Goal: Transaction & Acquisition: Purchase product/service

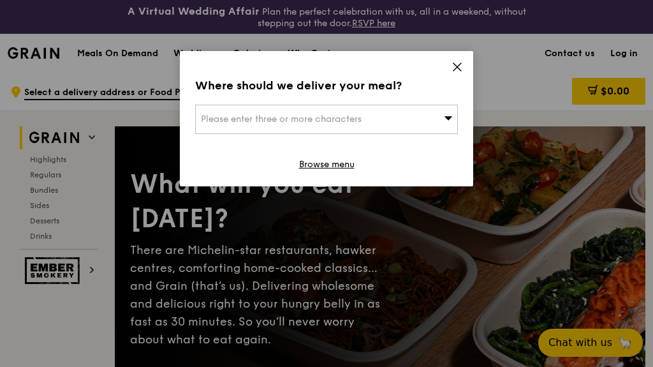
click at [278, 117] on span "Please enter three or more characters" at bounding box center [281, 119] width 161 height 11
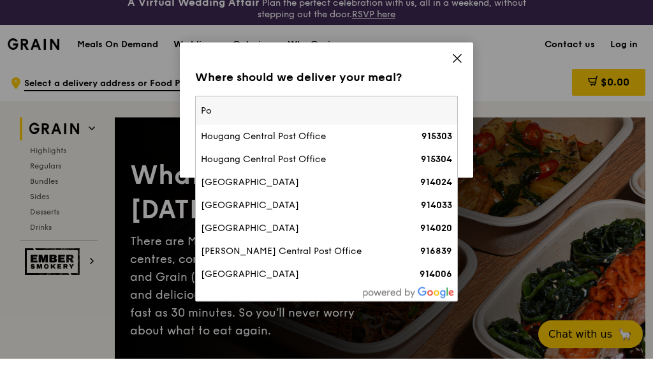
type input "P"
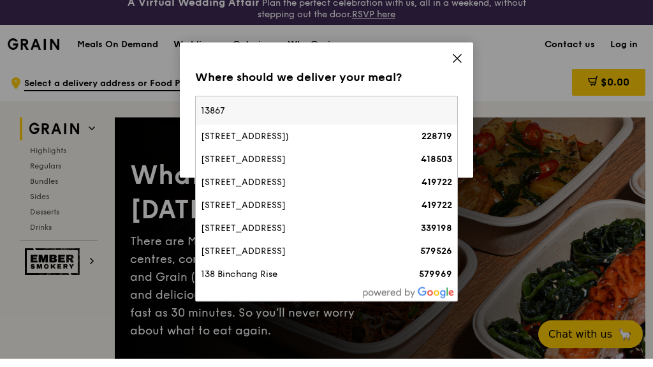
type input "138675"
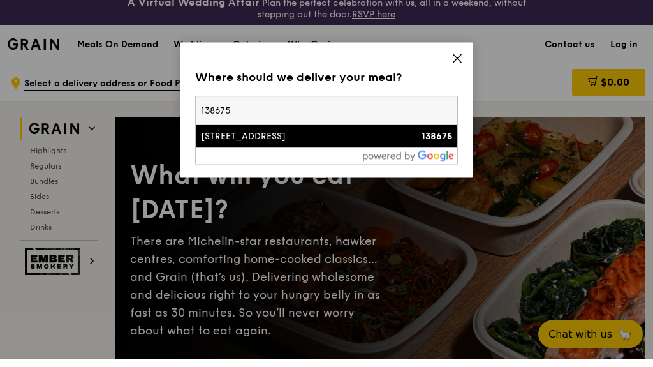
click at [270, 138] on div "[STREET_ADDRESS]" at bounding box center [295, 144] width 189 height 13
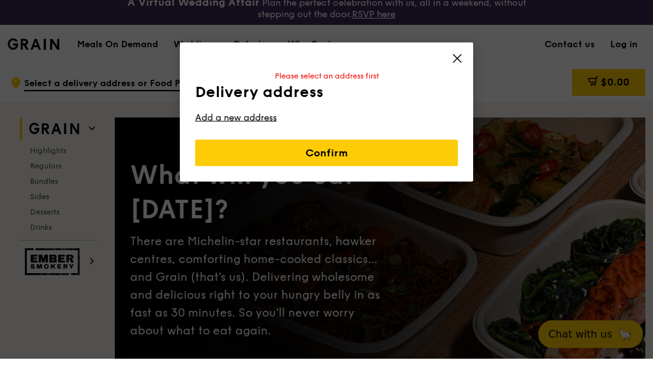
scroll to position [9, 0]
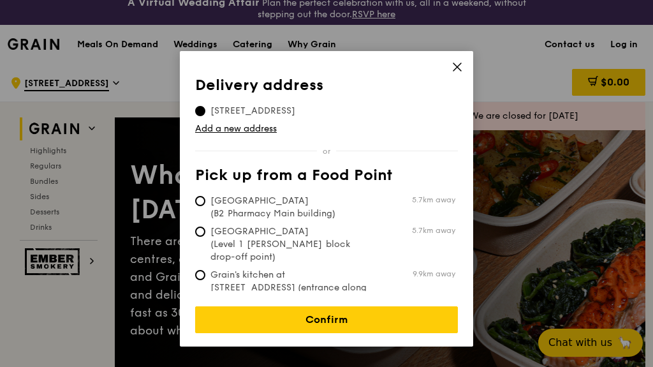
click at [325, 306] on link "Confirm" at bounding box center [326, 319] width 263 height 27
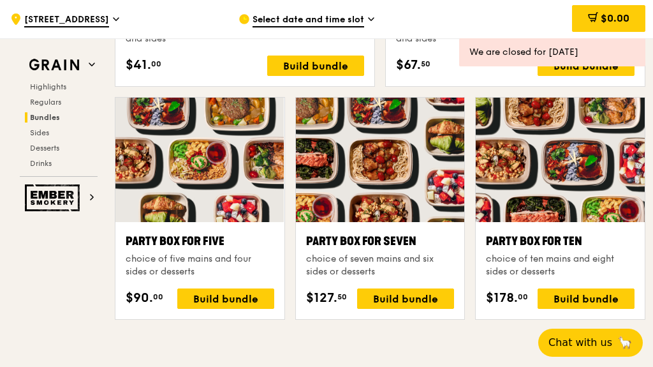
scroll to position [2434, 0]
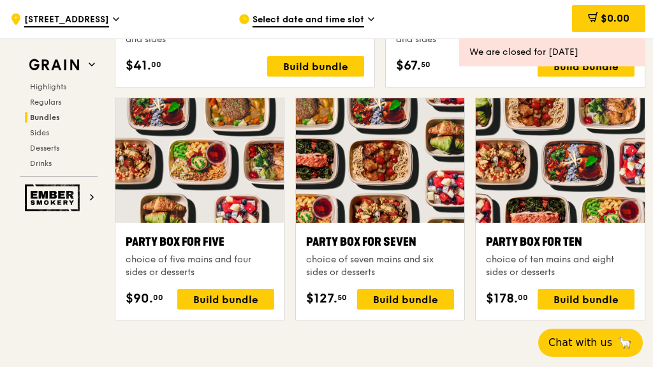
click at [588, 296] on div "Build bundle" at bounding box center [586, 299] width 97 height 20
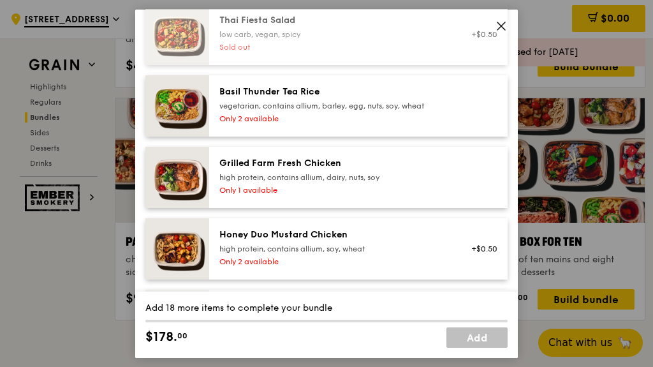
scroll to position [288, 0]
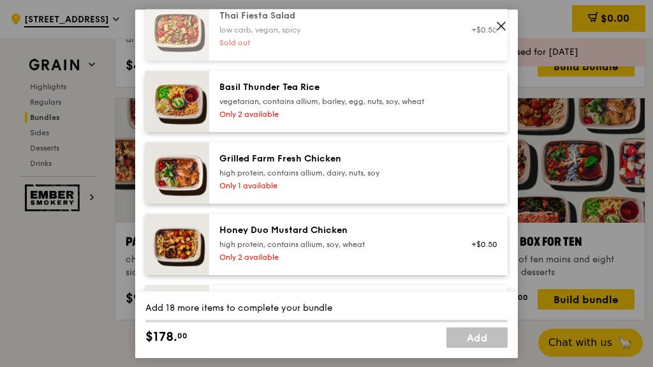
click at [333, 165] on div "Grilled Farm Fresh Chicken" at bounding box center [333, 158] width 229 height 13
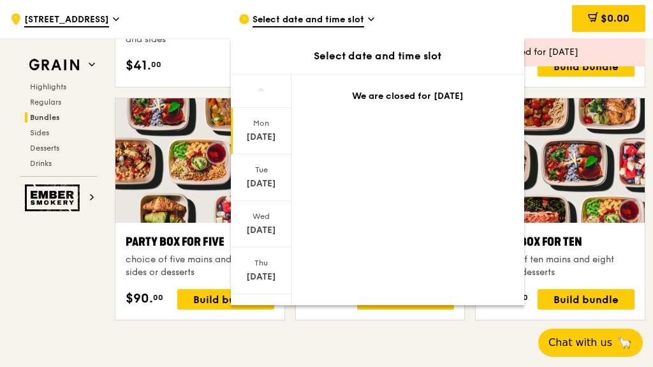
click at [265, 176] on div "[DATE]" at bounding box center [261, 177] width 61 height 47
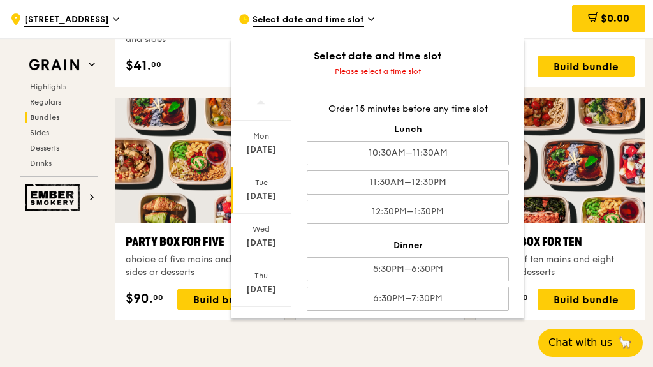
click at [405, 176] on div "11:30AM–12:30PM" at bounding box center [408, 182] width 202 height 24
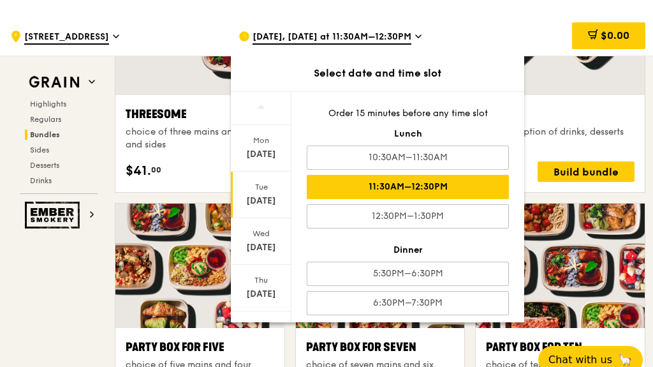
scroll to position [2328, 0]
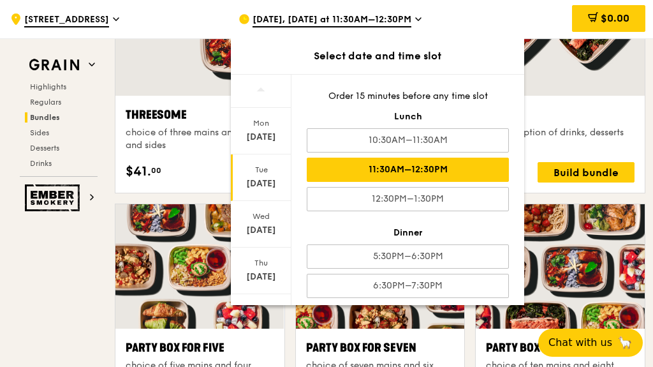
click at [91, 347] on div "Grain Highlights Regulars Bundles Sides Desserts Drinks Ember Smokery What will…" at bounding box center [327, 355] width 638 height 5144
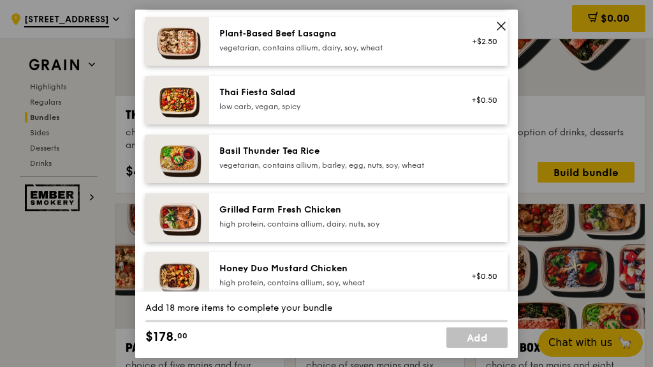
scroll to position [186, 0]
click at [336, 215] on div "Grilled Farm Fresh Chicken" at bounding box center [333, 208] width 229 height 13
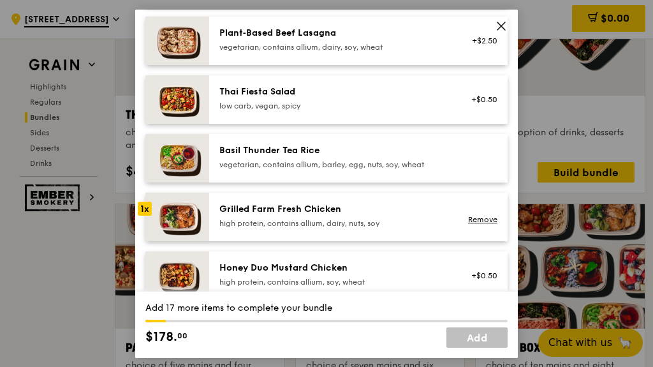
click at [145, 215] on div "1x" at bounding box center [145, 208] width 14 height 14
click at [153, 216] on img at bounding box center [177, 216] width 64 height 48
click at [147, 212] on img at bounding box center [177, 216] width 64 height 48
click at [147, 213] on img at bounding box center [177, 216] width 64 height 48
click at [328, 332] on div "Ayam Kampung Masak Merah" at bounding box center [333, 326] width 229 height 13
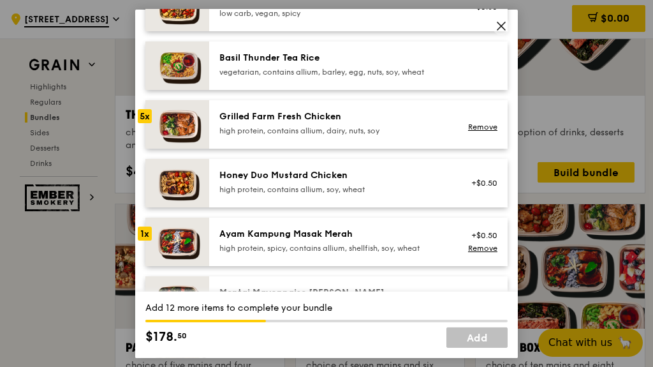
scroll to position [279, 0]
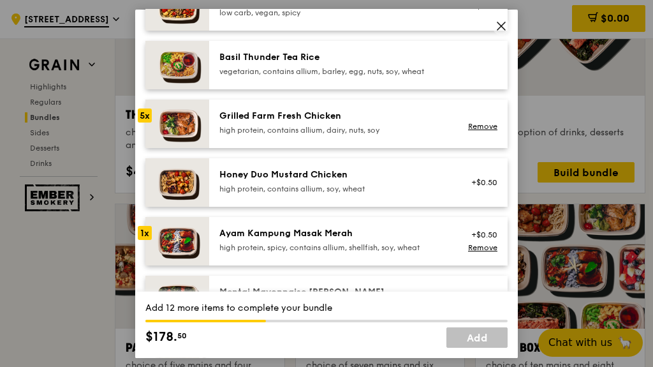
click at [302, 298] on div "Mentai Mayonnaise [PERSON_NAME]" at bounding box center [333, 291] width 229 height 13
click at [145, 122] on div "5x" at bounding box center [145, 115] width 14 height 14
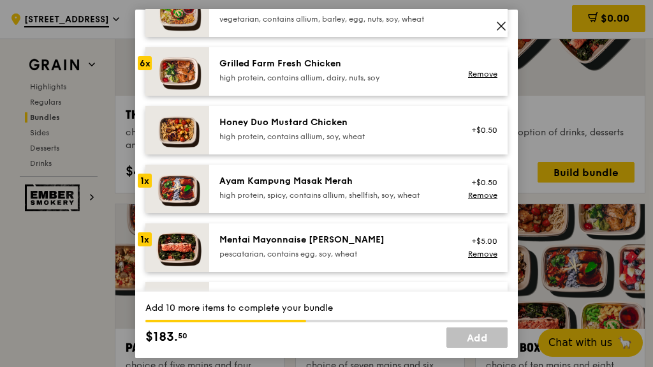
scroll to position [334, 0]
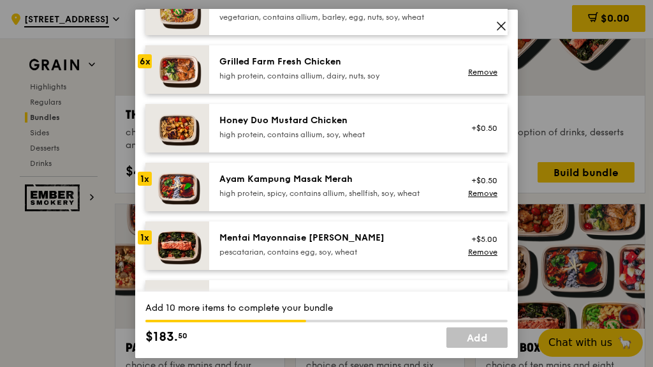
click at [307, 311] on div "Impossible Ground Beef Hamburg with Japanese Curry" at bounding box center [333, 303] width 229 height 26
click at [262, 315] on div "Impossible Ground Beef Hamburg with Japanese Curry" at bounding box center [333, 303] width 229 height 26
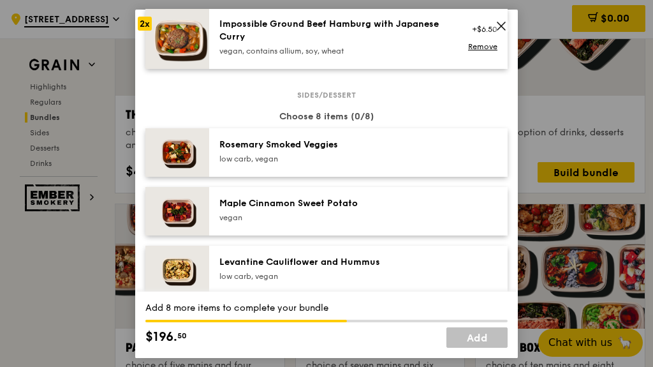
scroll to position [609, 0]
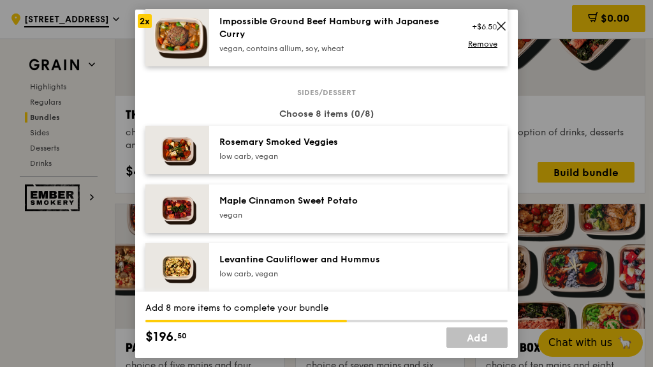
click at [296, 324] on div "Grilled Forest Mushroom Salad" at bounding box center [333, 317] width 229 height 13
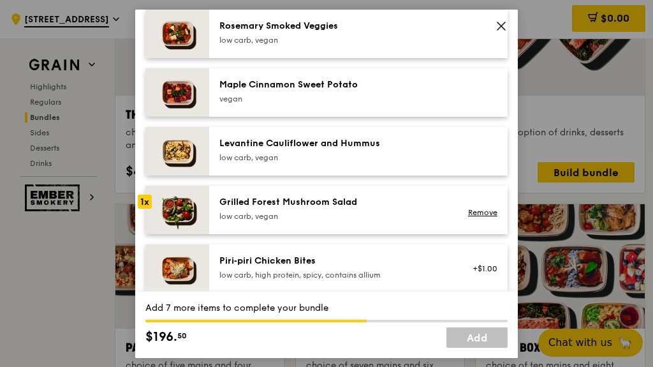
scroll to position [720, 0]
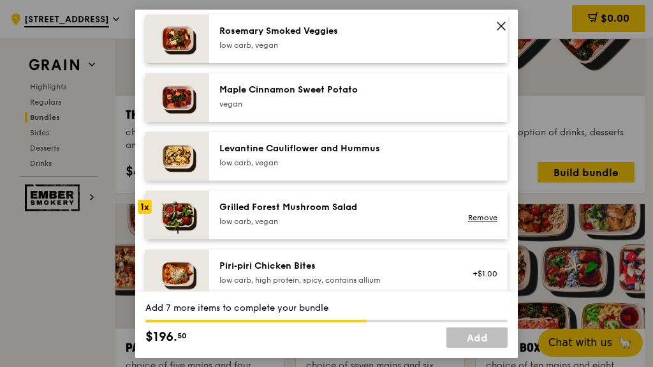
click at [286, 154] on div "Levantine Cauliflower and Hummus" at bounding box center [333, 148] width 229 height 13
click at [292, 272] on div "Piri‑piri Chicken Bites" at bounding box center [333, 265] width 229 height 13
click at [246, 331] on div "Ondeh Ondeh Pandan Cake" at bounding box center [333, 324] width 229 height 13
click at [239, 331] on div "Ondeh Ondeh Pandan Cake" at bounding box center [333, 324] width 229 height 13
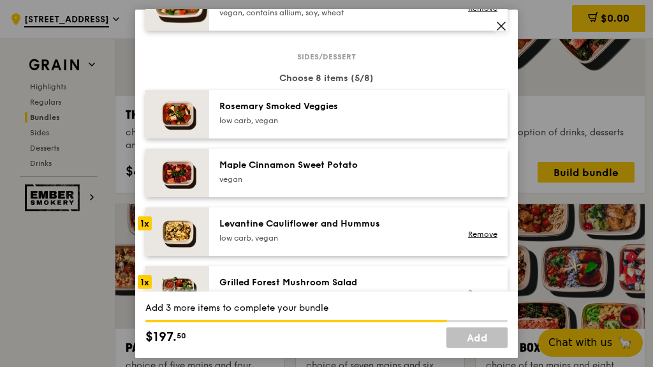
scroll to position [640, 0]
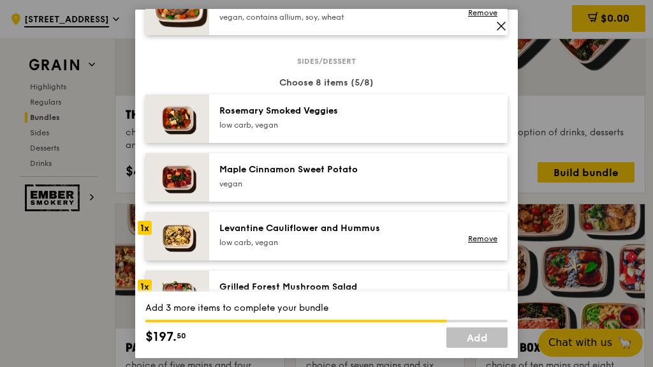
click at [247, 130] on div "[PERSON_NAME] Smoked Veggies low carb, vegan" at bounding box center [333, 117] width 229 height 26
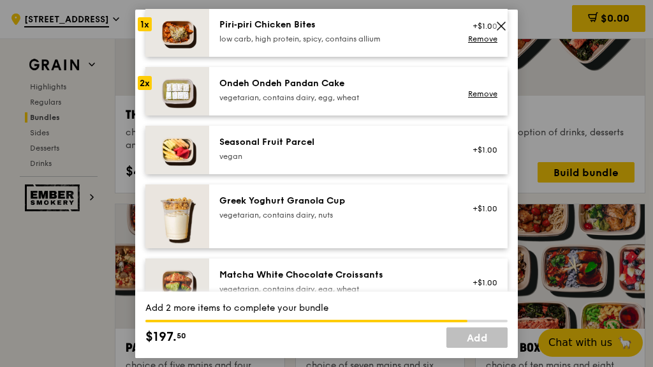
scroll to position [964, 0]
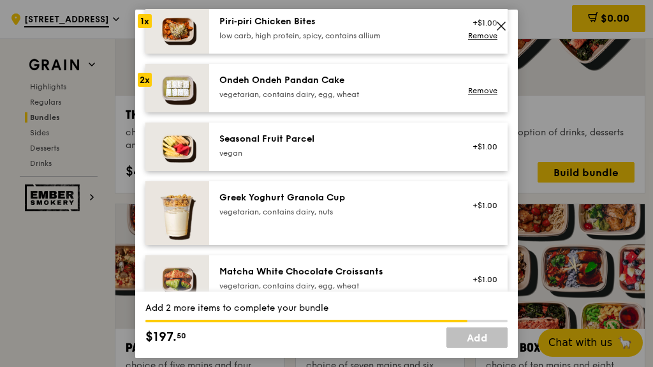
click at [291, 329] on div "Raspberry Thyme Crumble" at bounding box center [333, 329] width 229 height 13
click at [255, 204] on div "Greek Yoghurt Granola Cup" at bounding box center [333, 197] width 229 height 13
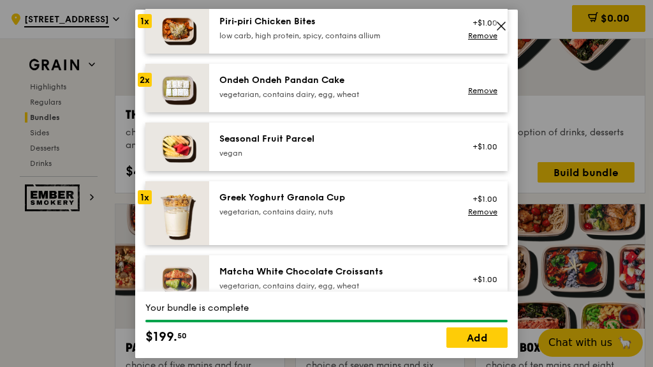
click at [257, 204] on div "Greek Yoghurt Granola Cup" at bounding box center [333, 197] width 229 height 13
click at [252, 204] on div "Greek Yoghurt Granola Cup" at bounding box center [333, 197] width 229 height 13
click at [160, 209] on img at bounding box center [177, 213] width 64 height 64
click at [153, 211] on img at bounding box center [177, 213] width 64 height 64
click at [156, 205] on img at bounding box center [177, 213] width 64 height 64
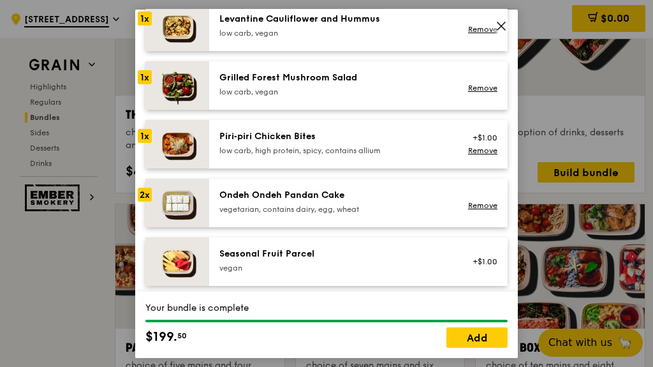
scroll to position [849, 0]
click at [152, 205] on img at bounding box center [177, 203] width 64 height 48
click at [484, 211] on link "Remove" at bounding box center [482, 206] width 29 height 9
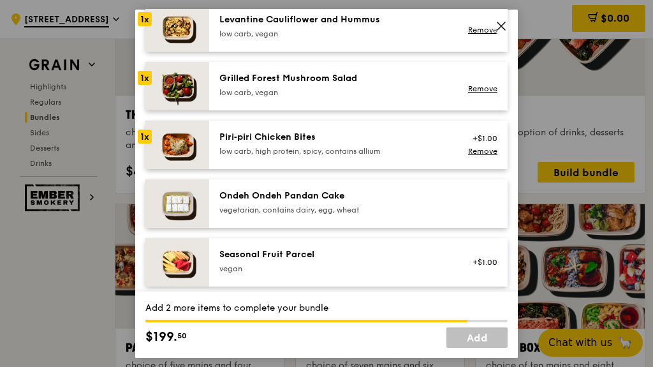
click at [302, 214] on div "Ondeh Ondeh Pandan Cake vegetarian, contains dairy, egg, wheat" at bounding box center [333, 202] width 229 height 26
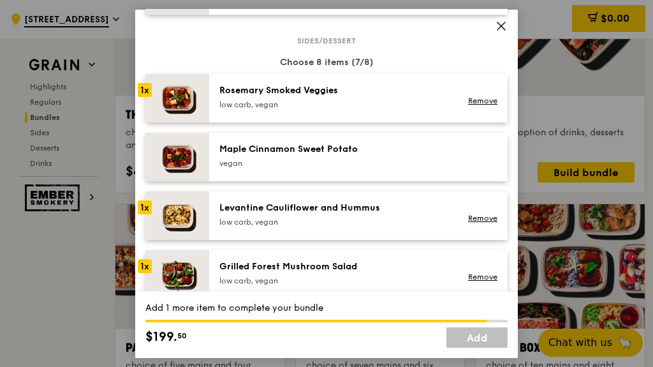
scroll to position [658, 0]
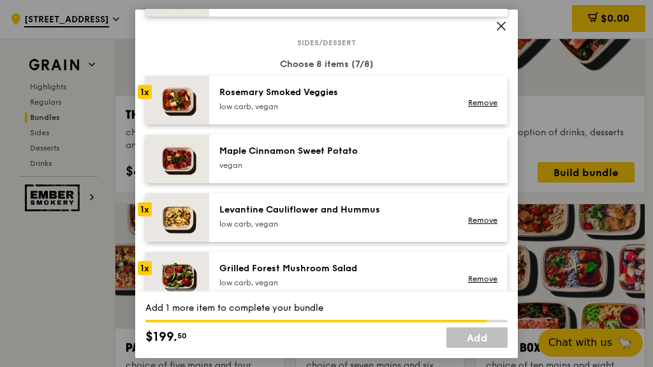
click at [477, 107] on link "Remove" at bounding box center [482, 102] width 29 height 9
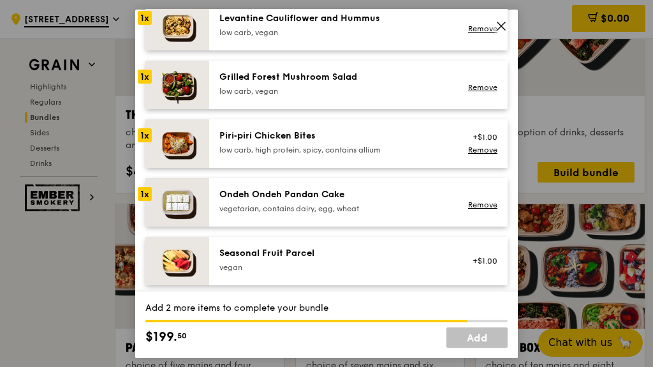
scroll to position [855, 0]
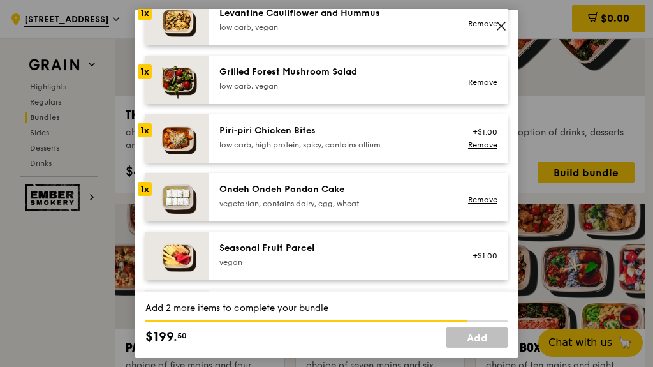
click at [243, 267] on div "vegan" at bounding box center [333, 261] width 229 height 10
click at [269, 313] on div "Greek Yoghurt Granola Cup" at bounding box center [333, 306] width 229 height 13
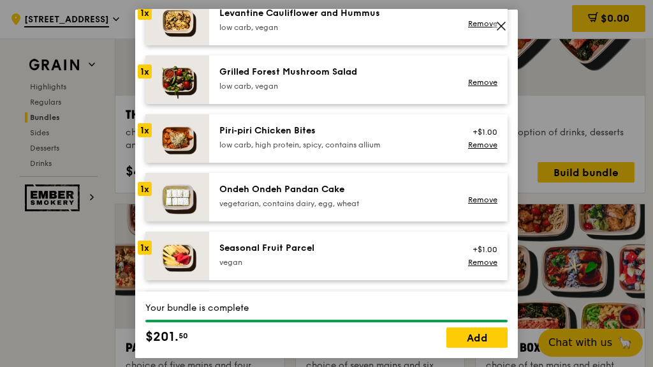
scroll to position [858, 0]
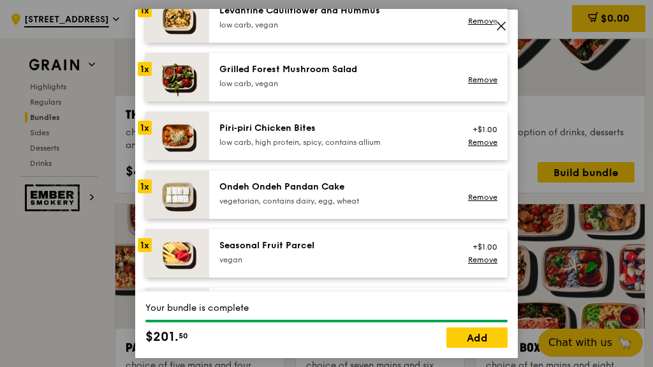
click at [478, 348] on link "Add" at bounding box center [477, 337] width 61 height 20
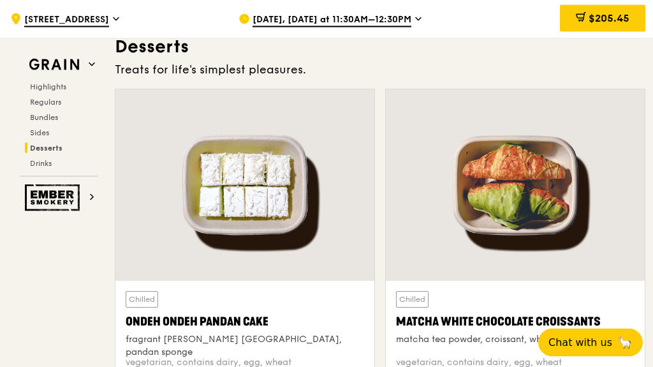
scroll to position [3549, 0]
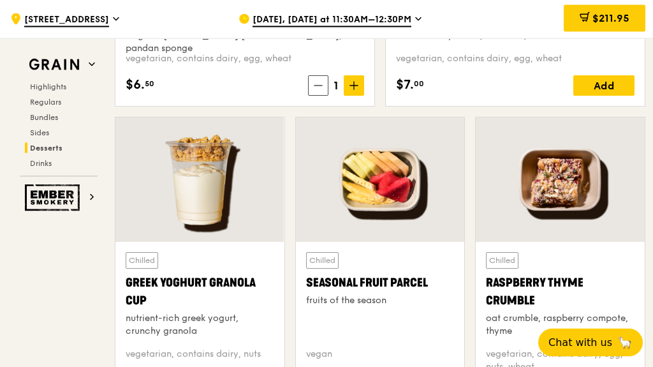
scroll to position [3841, 0]
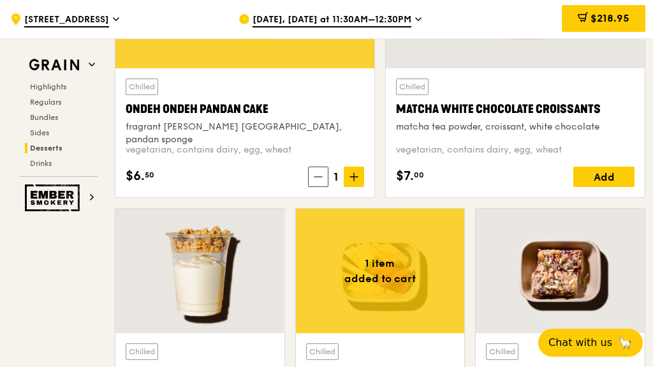
scroll to position [3749, 0]
click at [611, 16] on span "$218.95" at bounding box center [610, 18] width 39 height 12
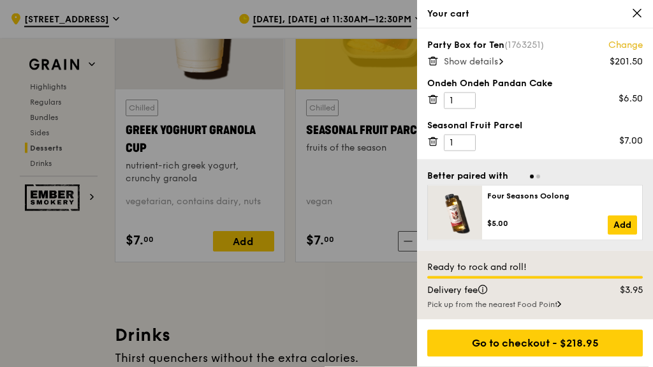
scroll to position [3994, 0]
click at [533, 357] on div "Go to checkout - $218.95" at bounding box center [535, 343] width 216 height 27
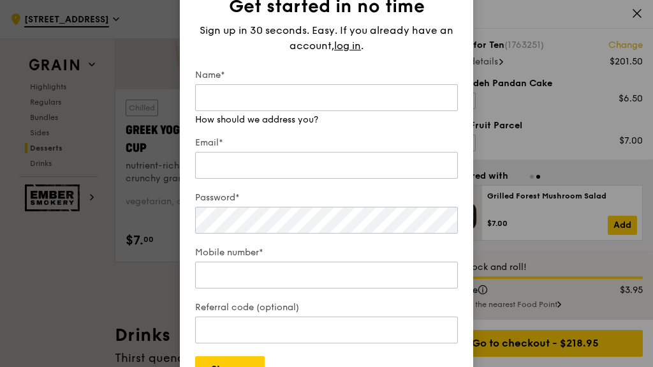
click at [463, 31] on div "Get started in no time Sign up in 30 seconds. Easy. If you already have an acco…" at bounding box center [327, 183] width 294 height 429
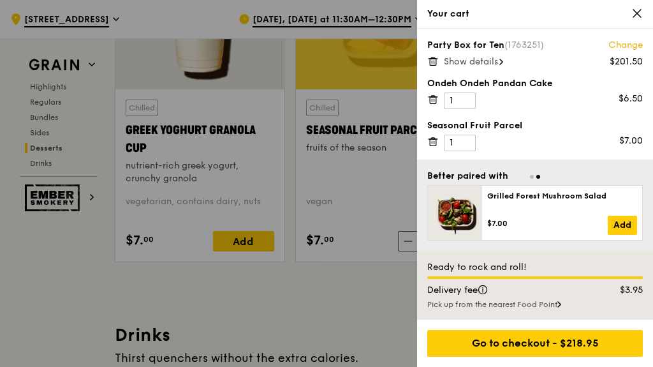
click at [573, 357] on div "Go to checkout - $218.95" at bounding box center [535, 343] width 216 height 27
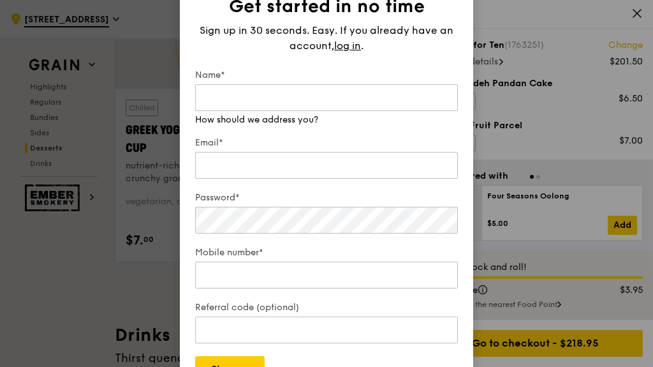
click at [235, 111] on input "Name*" at bounding box center [326, 97] width 263 height 27
type input "[PERSON_NAME]"
click at [230, 179] on input "Email*" at bounding box center [326, 165] width 263 height 27
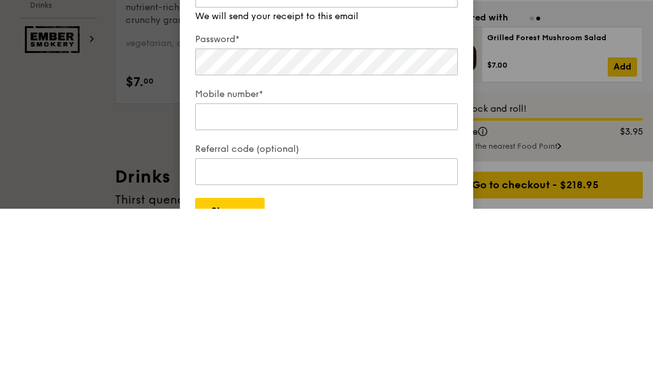
type input "[PERSON_NAME][EMAIL_ADDRESS][DOMAIN_NAME]"
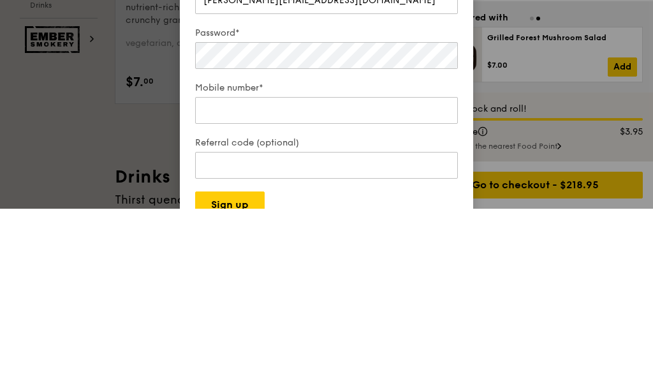
scroll to position [0, 0]
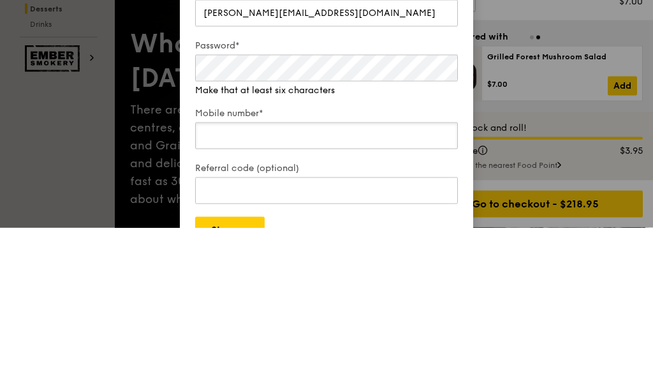
click at [235, 262] on input "Mobile number*" at bounding box center [326, 275] width 263 height 27
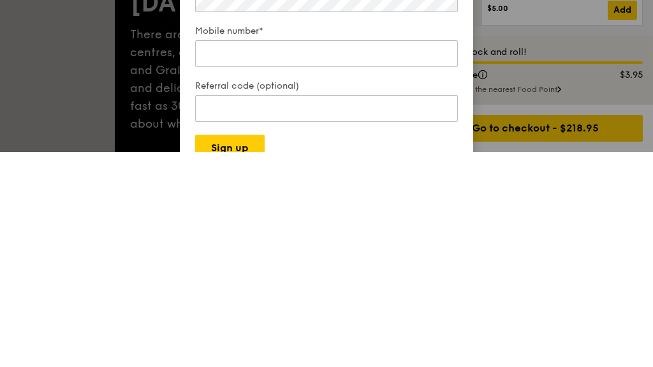
scroll to position [215, 0]
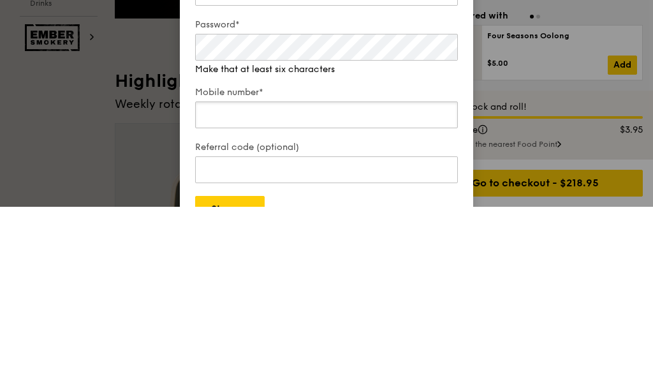
click at [232, 246] on div "Mobile number*" at bounding box center [326, 268] width 263 height 45
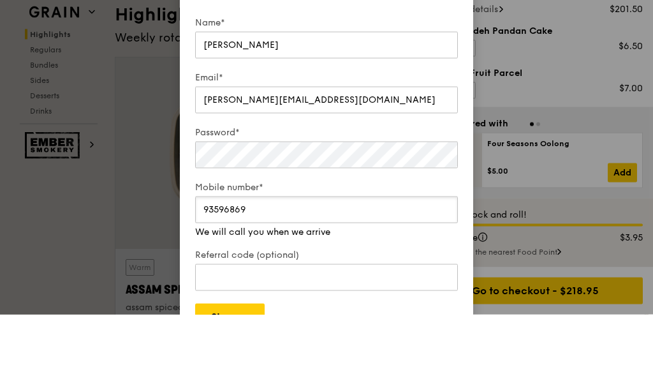
scroll to position [393, 0]
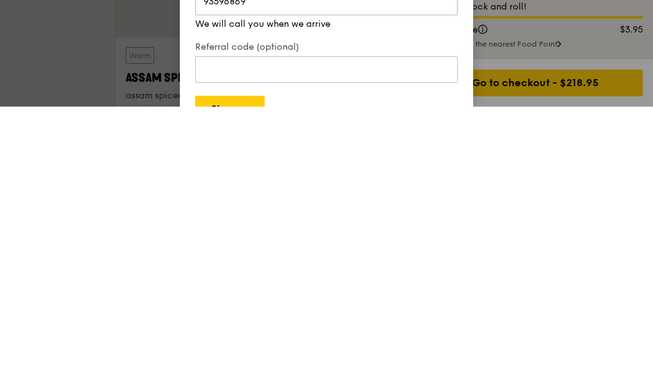
type input "93596869"
click at [241, 356] on button "Sign up" at bounding box center [230, 369] width 70 height 27
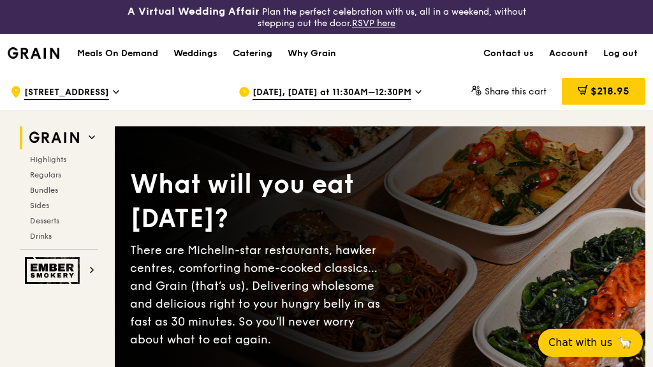
click at [614, 94] on span "$218.95" at bounding box center [610, 91] width 39 height 12
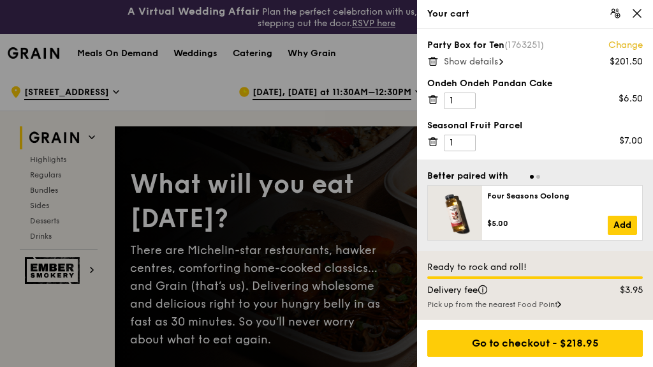
click at [526, 348] on div "Go to checkout - $218.95" at bounding box center [535, 343] width 216 height 27
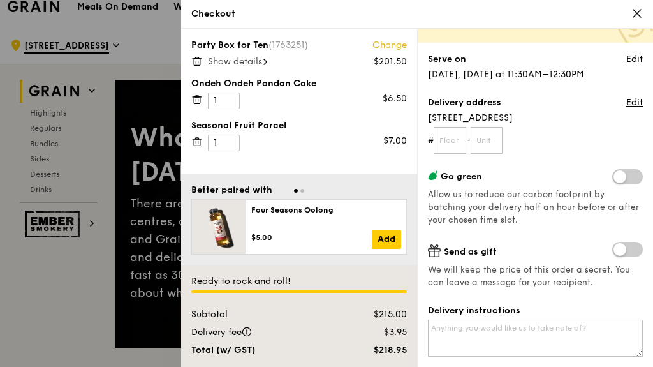
scroll to position [96, 0]
click at [453, 323] on textarea "Delivery instructions" at bounding box center [535, 338] width 215 height 37
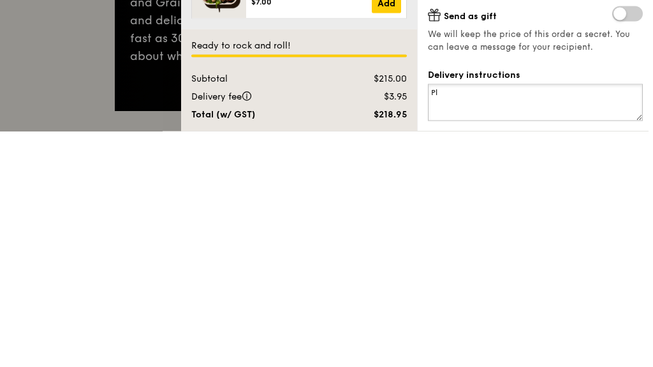
type textarea "P"
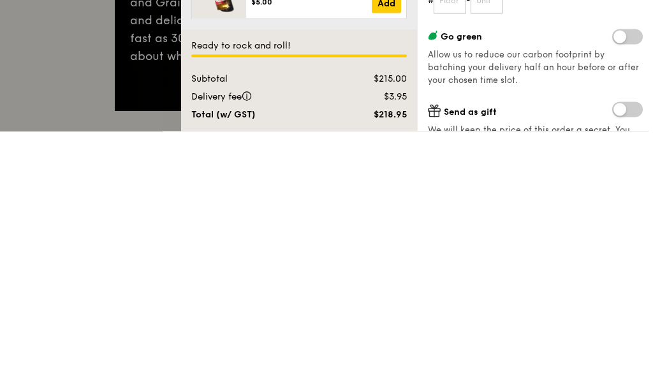
scroll to position [0, 0]
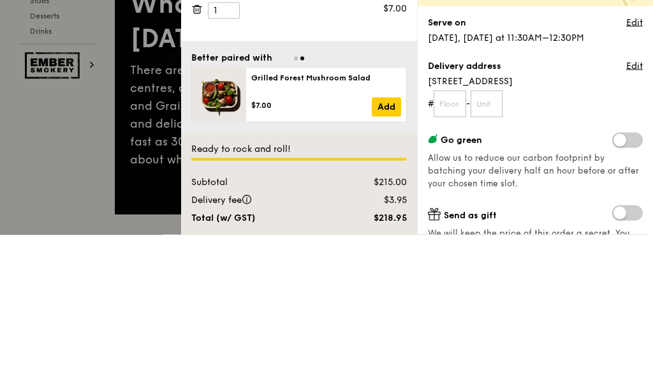
type textarea "Please call me on arrival"
click at [456, 223] on input "text" at bounding box center [450, 236] width 33 height 27
type input "_"
type input "22"
click at [496, 223] on input "text" at bounding box center [487, 236] width 33 height 27
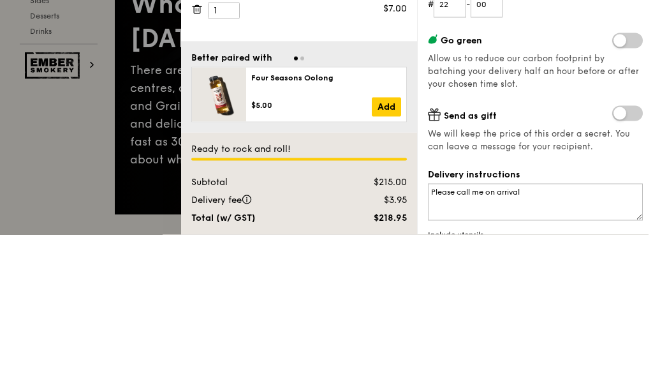
scroll to position [179, 0]
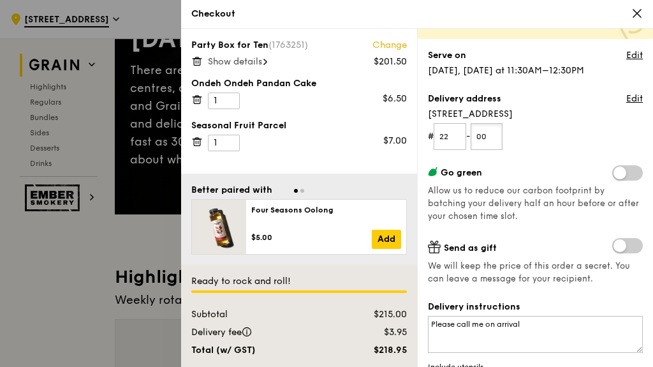
type input "00"
click at [538, 321] on textarea "Please call me on arrival" at bounding box center [535, 334] width 215 height 37
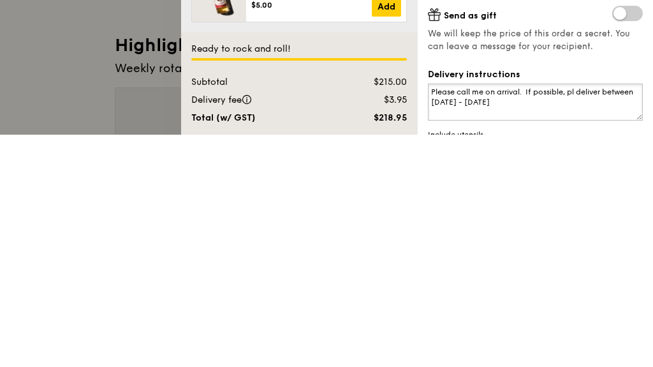
click at [528, 316] on textarea "Please call me on arrival. If possible, pl deliver between 1200 - 1215" at bounding box center [535, 334] width 215 height 37
click at [588, 316] on textarea "Please call me on arrival as the address is at MOE. If possible, pl deliver bet…" at bounding box center [535, 334] width 215 height 37
type textarea "Please call me on arrival as the address is at MOE. If possible, pl deliver bet…"
radio input "true"
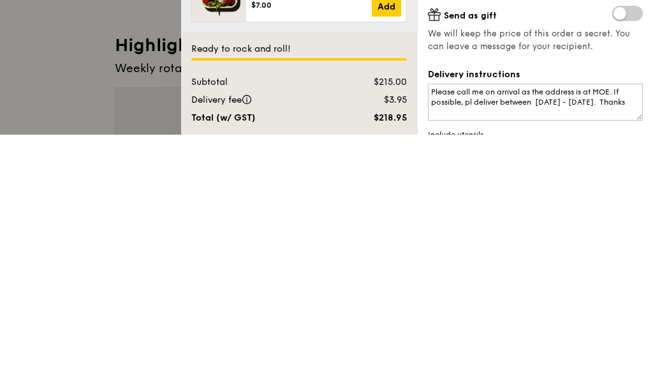
radio input "false"
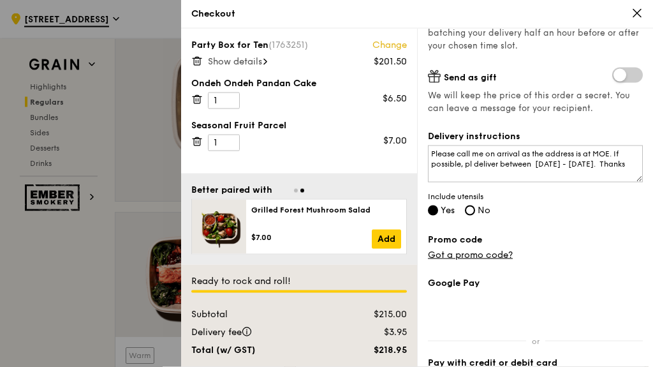
scroll to position [955, 0]
click at [267, 59] on icon at bounding box center [266, 62] width 4 height 6
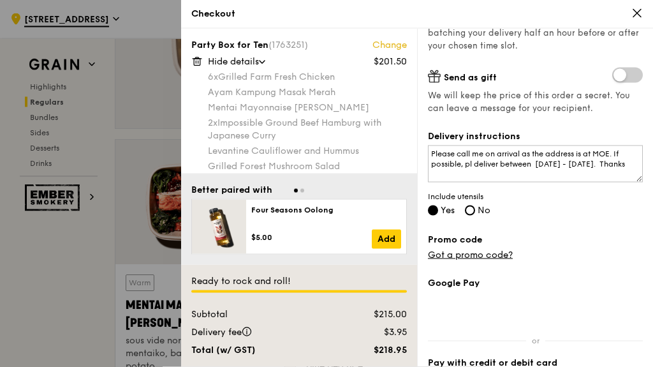
scroll to position [1056, 0]
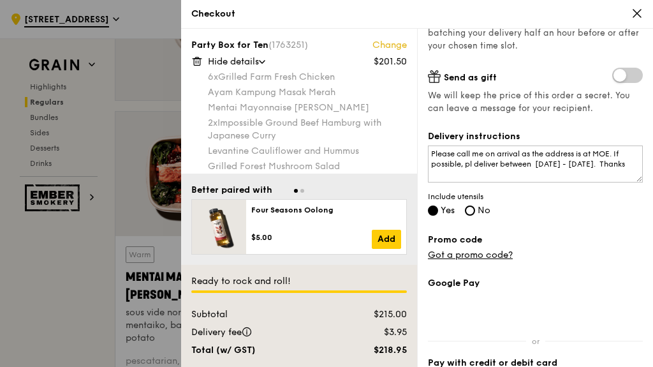
checkbox input "false"
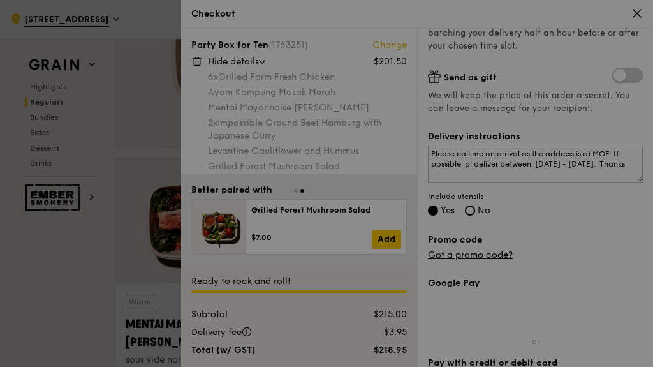
scroll to position [1007, 0]
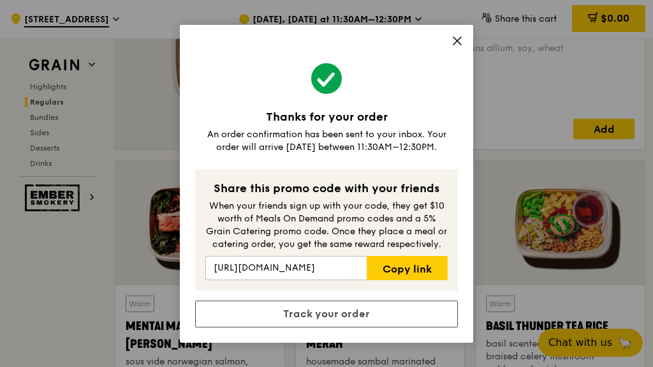
click at [653, 197] on div "Thanks for your order An order confirmation has been sent to your inbox. Your o…" at bounding box center [326, 183] width 653 height 367
click at [461, 45] on icon at bounding box center [458, 41] width 8 height 8
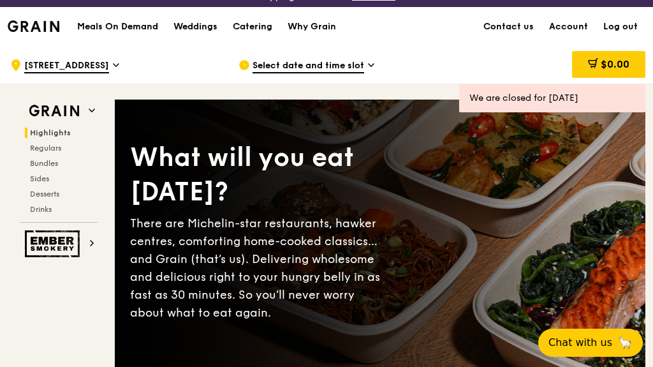
scroll to position [0, 0]
